Goal: Task Accomplishment & Management: Manage account settings

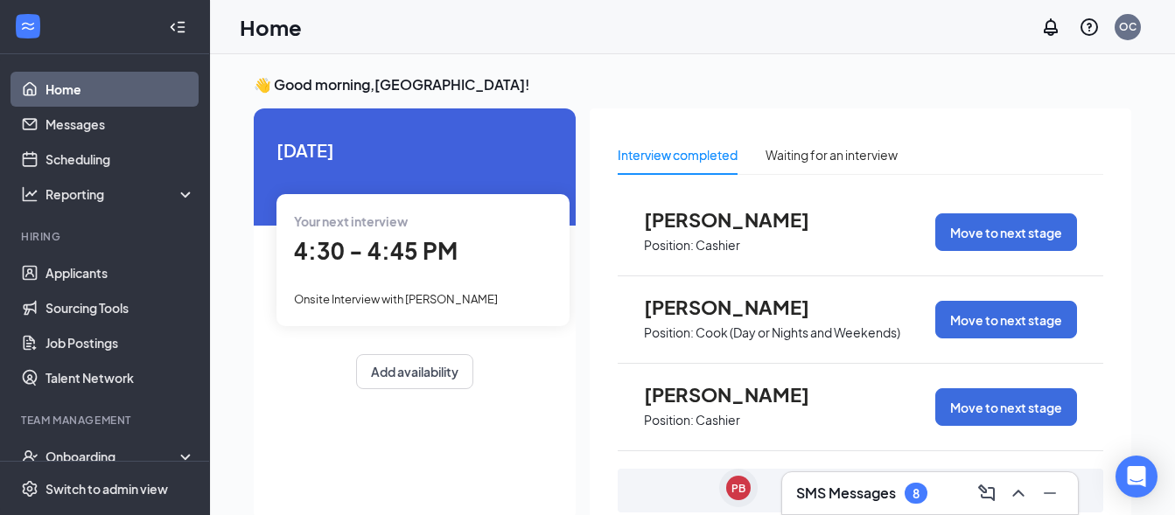
scroll to position [66, 0]
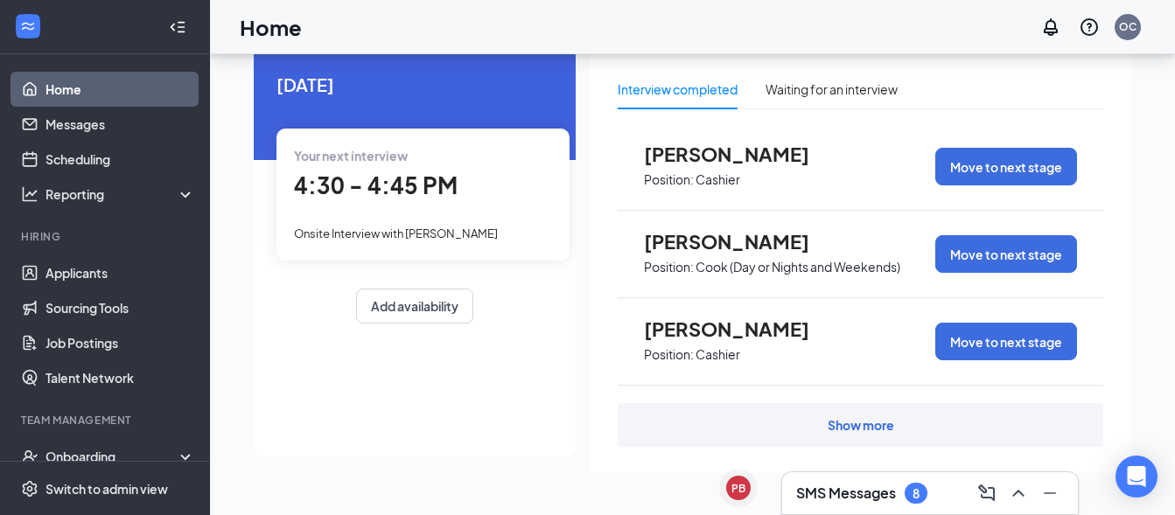
click at [870, 426] on div "Show more" at bounding box center [861, 426] width 67 height 18
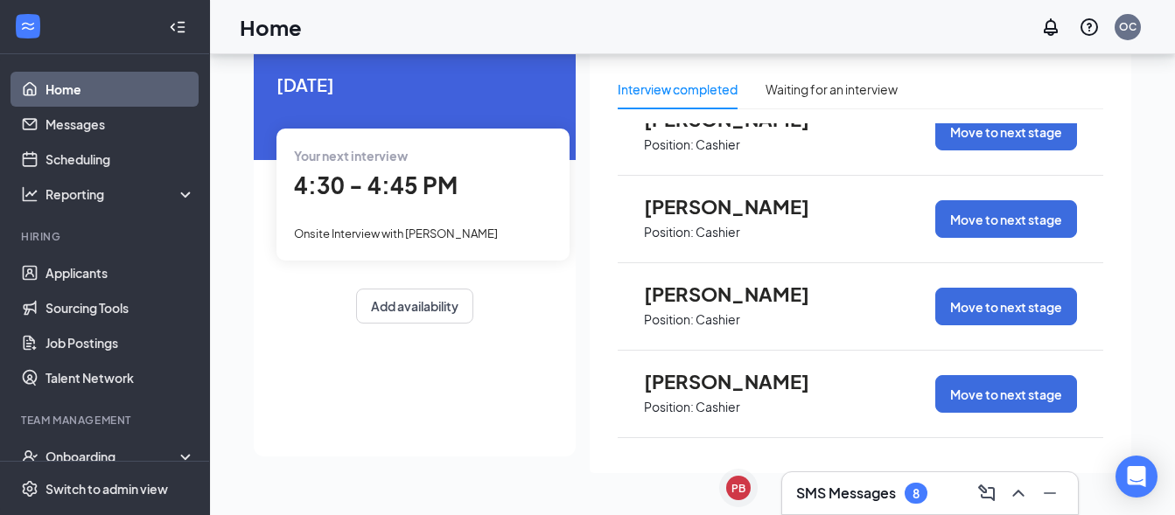
scroll to position [0, 0]
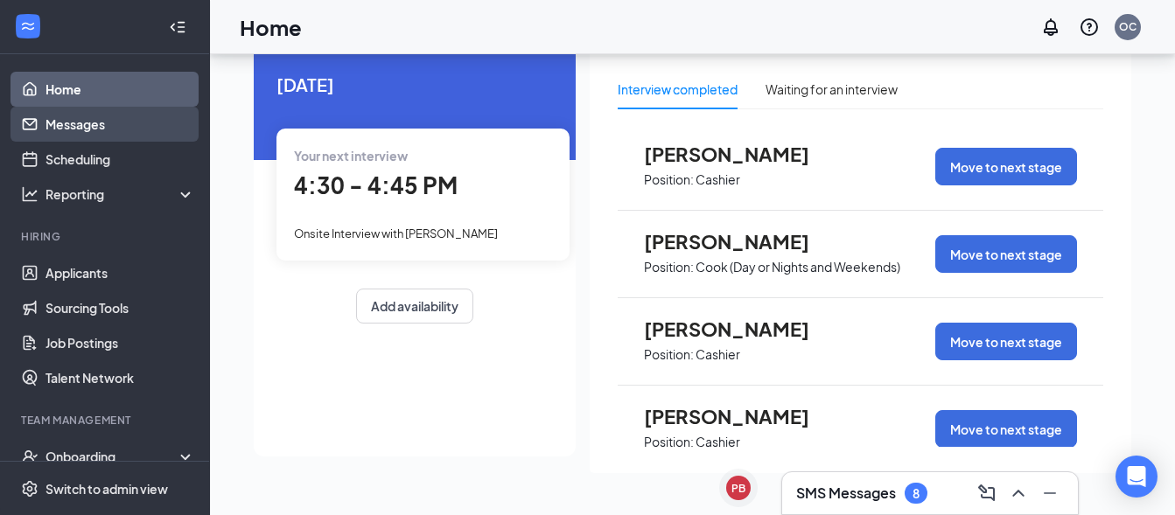
click at [84, 120] on link "Messages" at bounding box center [121, 124] width 150 height 35
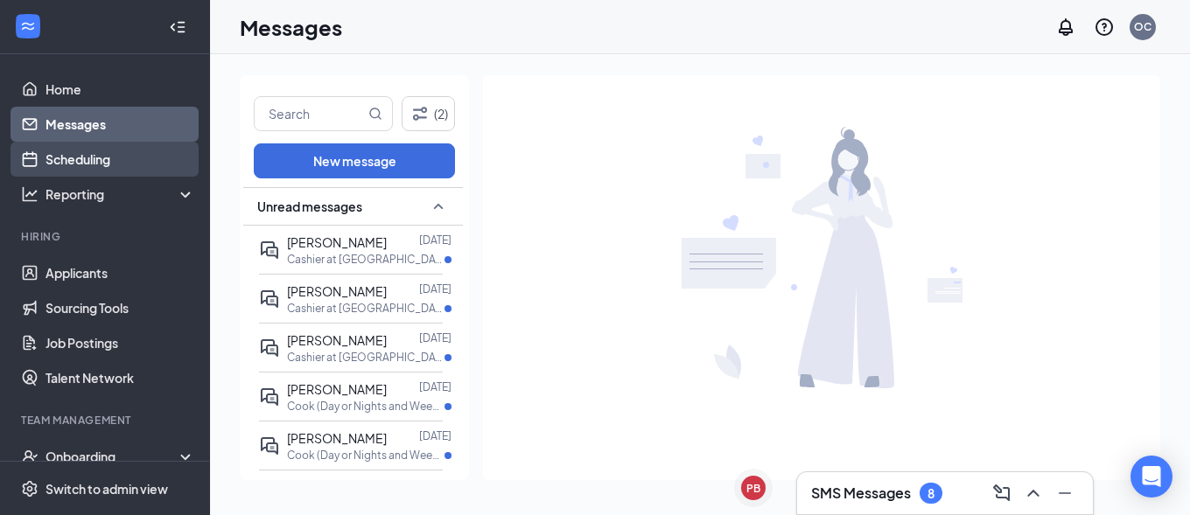
click at [88, 159] on link "Scheduling" at bounding box center [121, 159] width 150 height 35
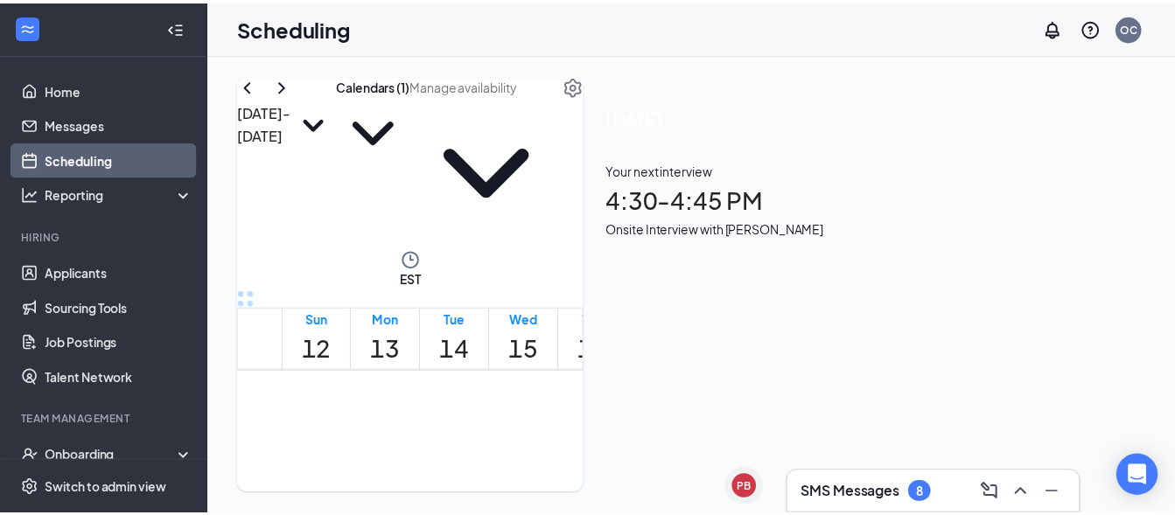
scroll to position [860, 0]
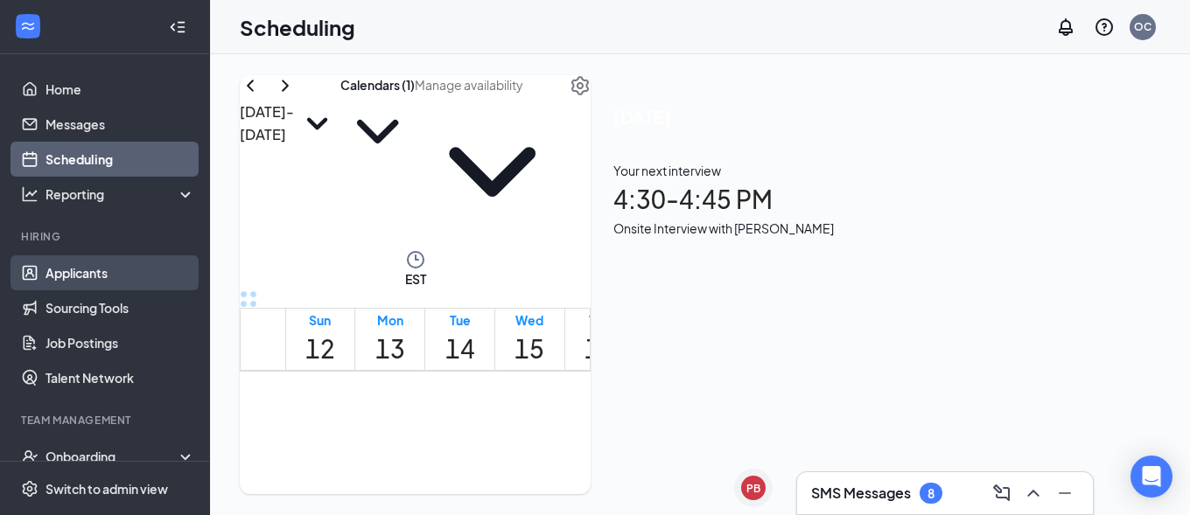
click at [95, 275] on link "Applicants" at bounding box center [121, 273] width 150 height 35
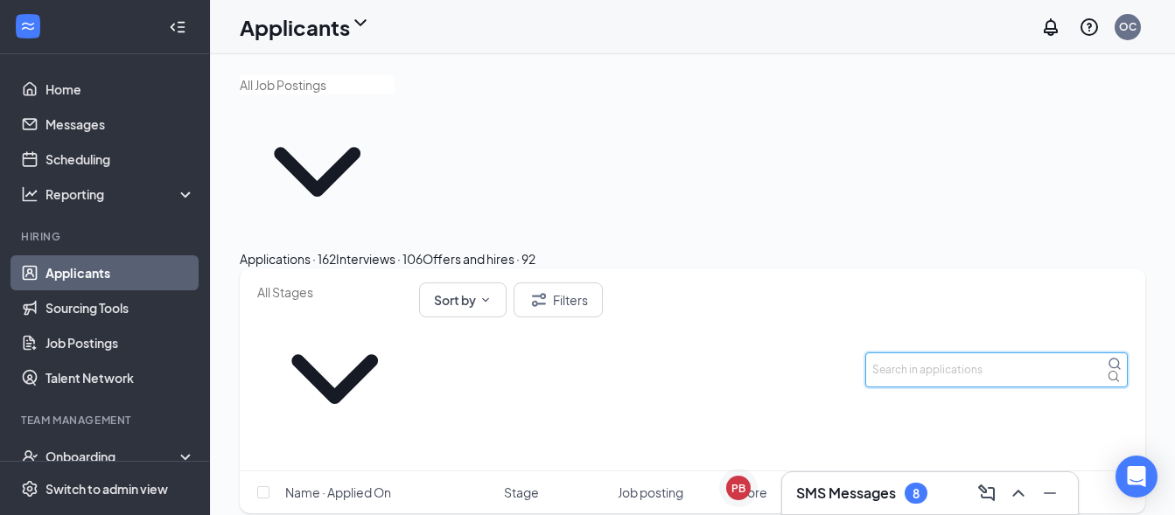
click at [939, 353] on input "text" at bounding box center [997, 370] width 263 height 35
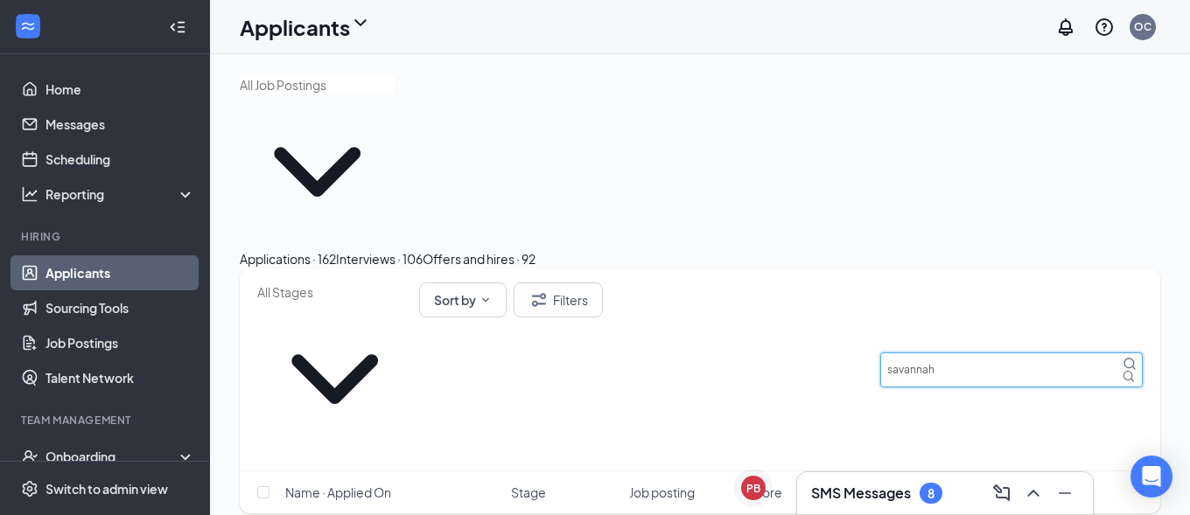
type input "savannah"
click at [423, 249] on div "Interviews · 106" at bounding box center [379, 258] width 87 height 19
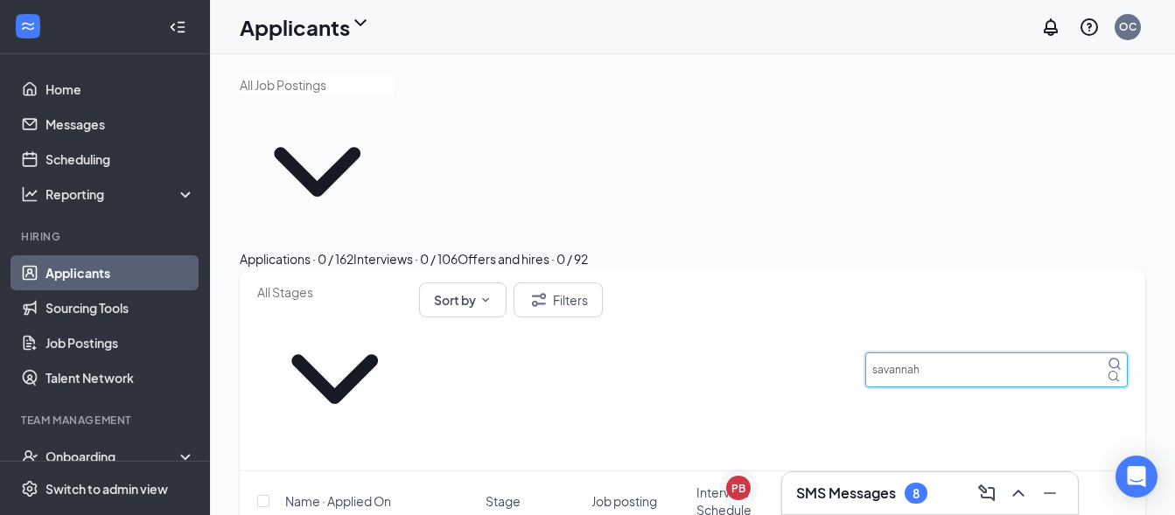
click at [958, 353] on input "savannah" at bounding box center [997, 370] width 263 height 35
type input "sava"
drag, startPoint x: 927, startPoint y: 251, endPoint x: 849, endPoint y: 243, distance: 78.3
click at [866, 353] on input "sava" at bounding box center [997, 370] width 263 height 35
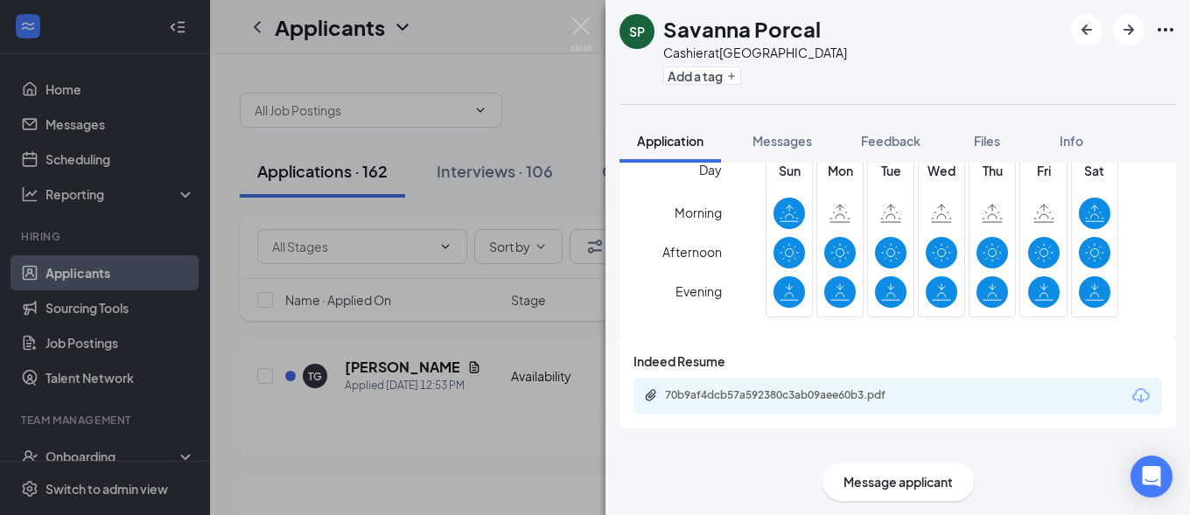
scroll to position [756, 0]
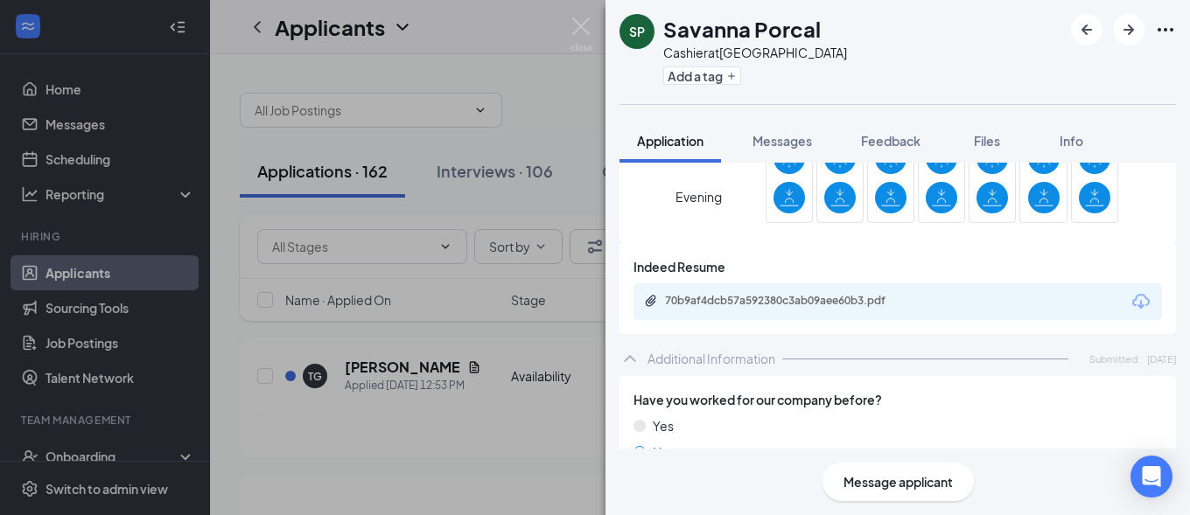
click at [831, 307] on div "70b9af4dcb57a592380c3ab09aee60b3.pdf" at bounding box center [787, 301] width 245 height 14
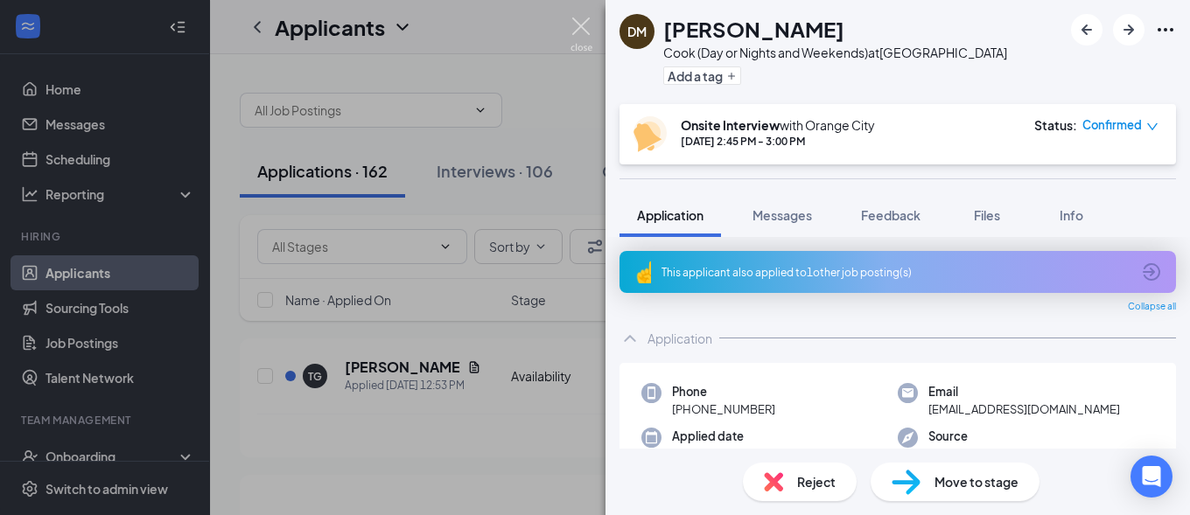
click at [574, 23] on img at bounding box center [582, 35] width 22 height 34
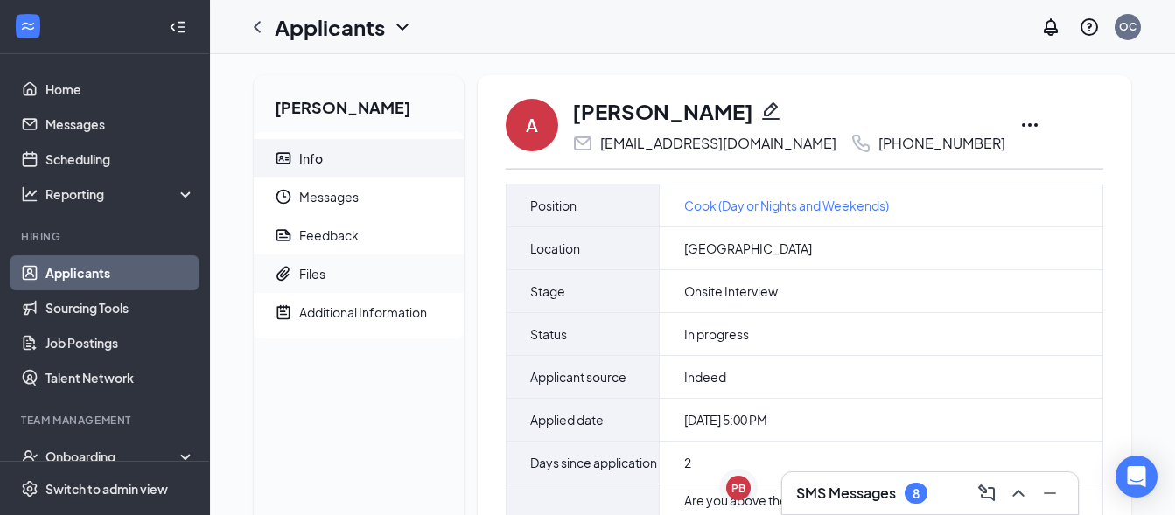
click at [306, 265] on div "Files" at bounding box center [312, 274] width 26 height 18
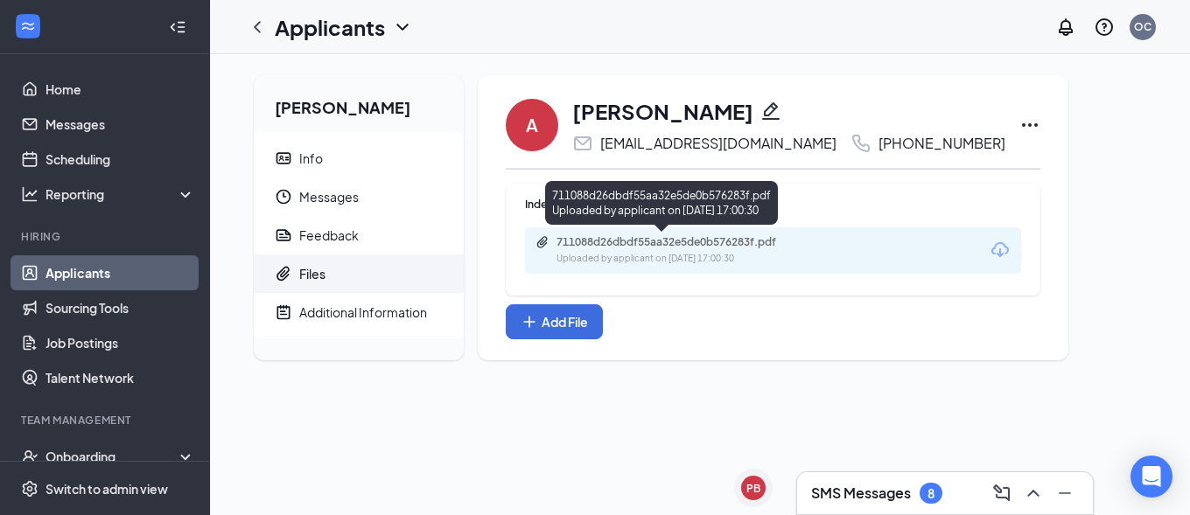
click at [630, 253] on div "Uploaded by applicant on Oct 13, 2025 at 17:00:30" at bounding box center [688, 259] width 263 height 14
